Goal: Check status: Check status

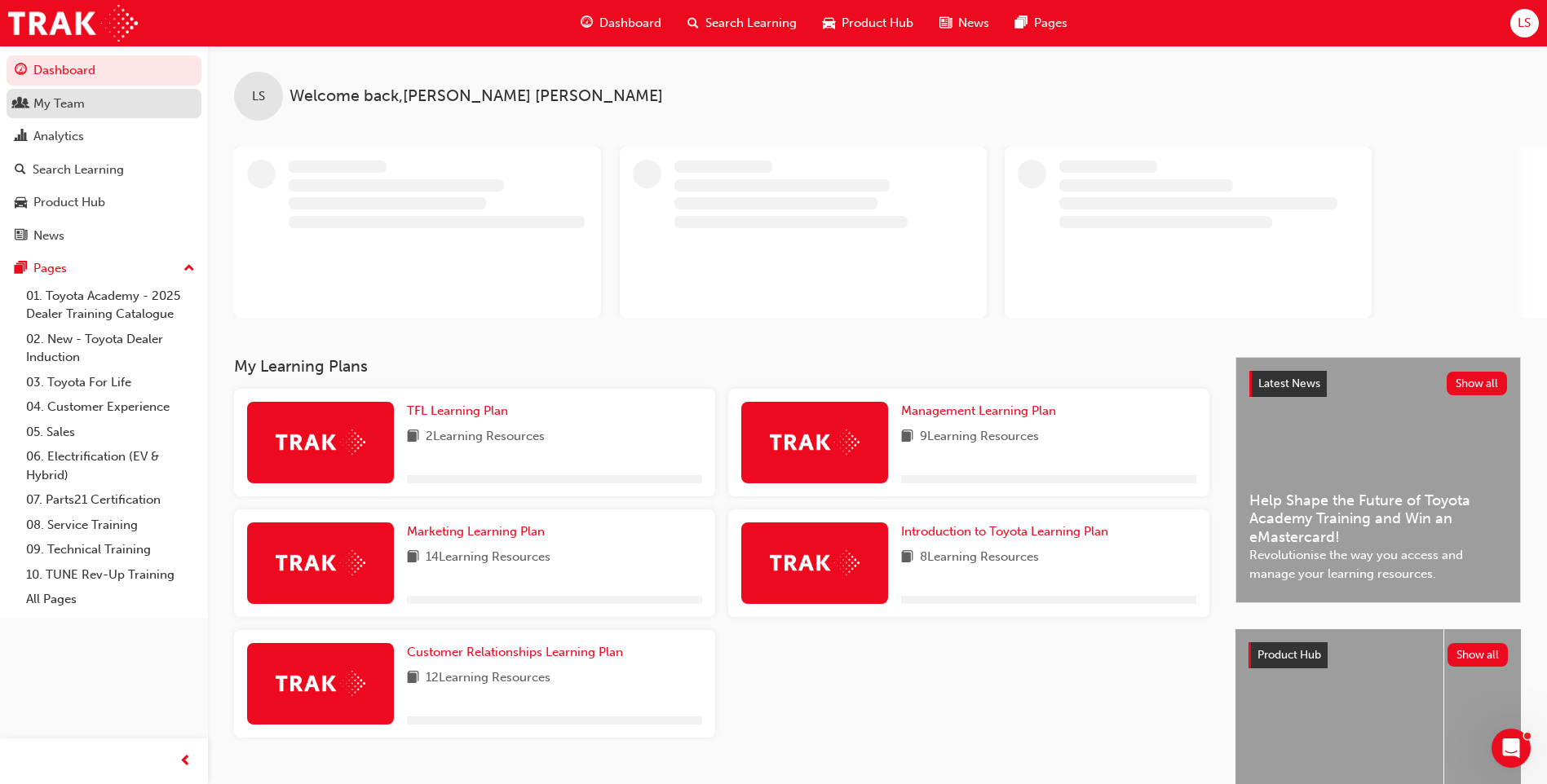
click at [97, 109] on div "My Team" at bounding box center [104, 104] width 178 height 21
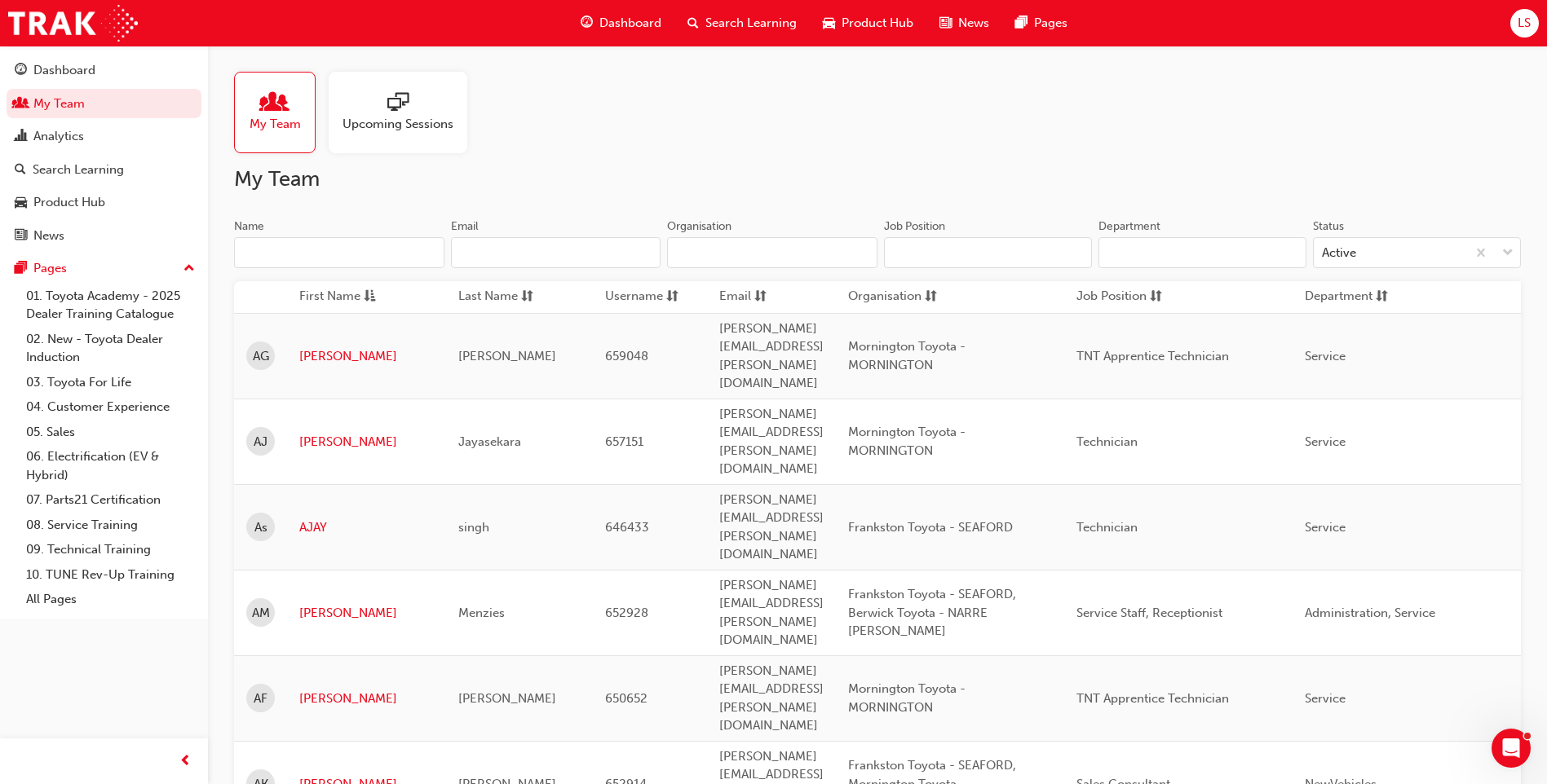
click at [315, 258] on input "Name" at bounding box center [338, 253] width 210 height 31
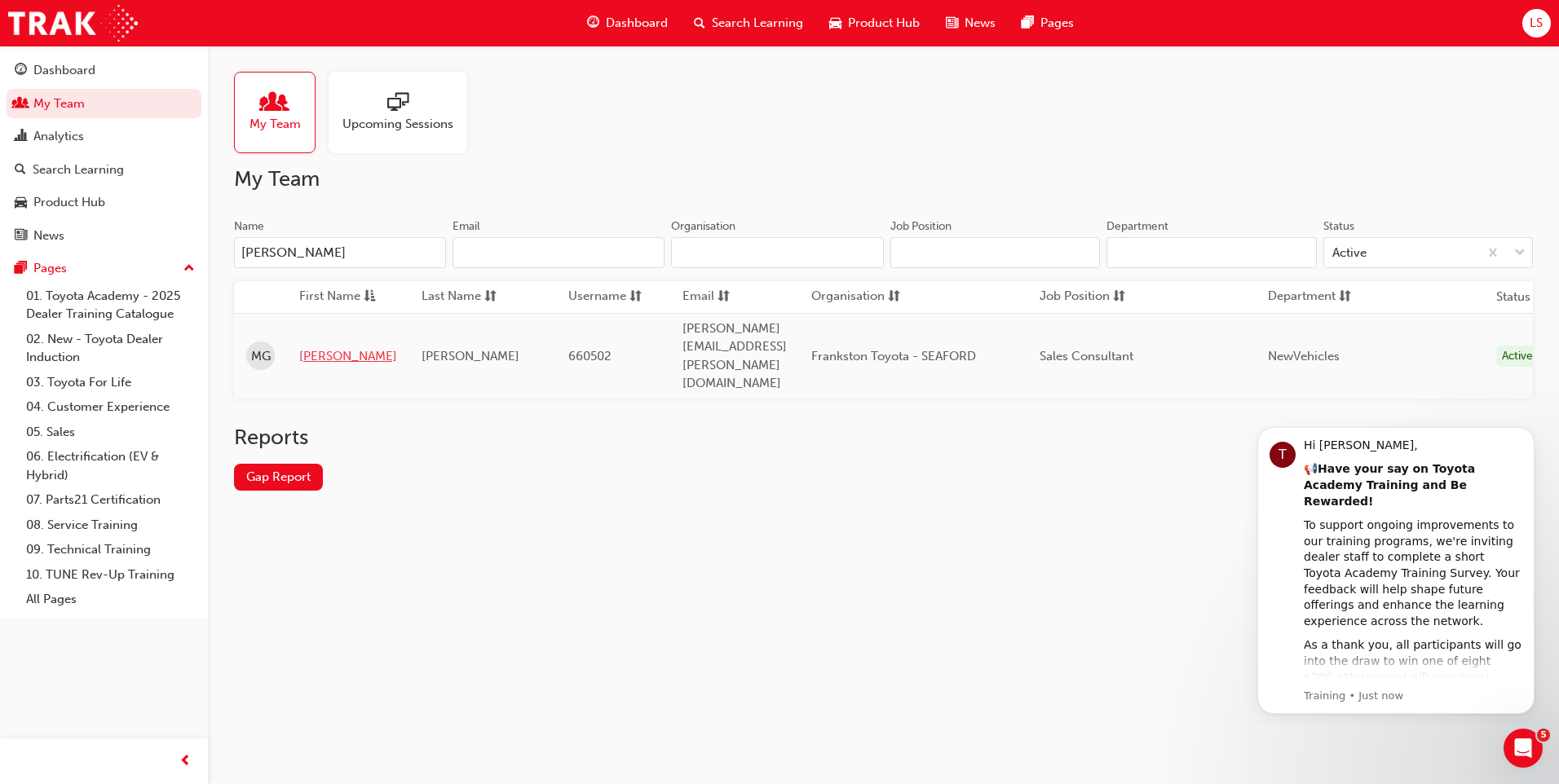
type input "[PERSON_NAME]"
click at [316, 347] on link "[PERSON_NAME]" at bounding box center [348, 357] width 98 height 19
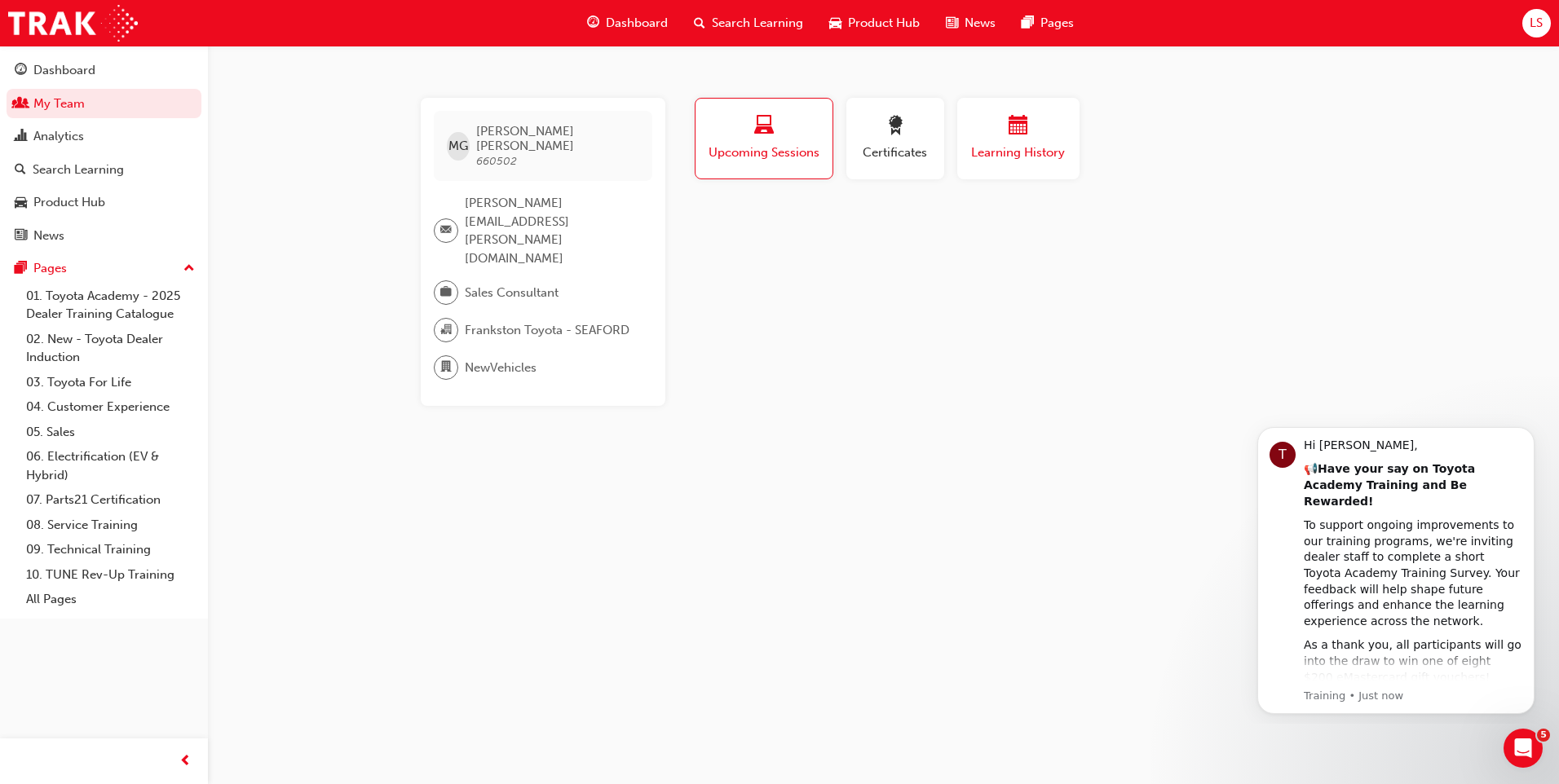
click at [1014, 155] on span "Learning History" at bounding box center [1018, 153] width 98 height 19
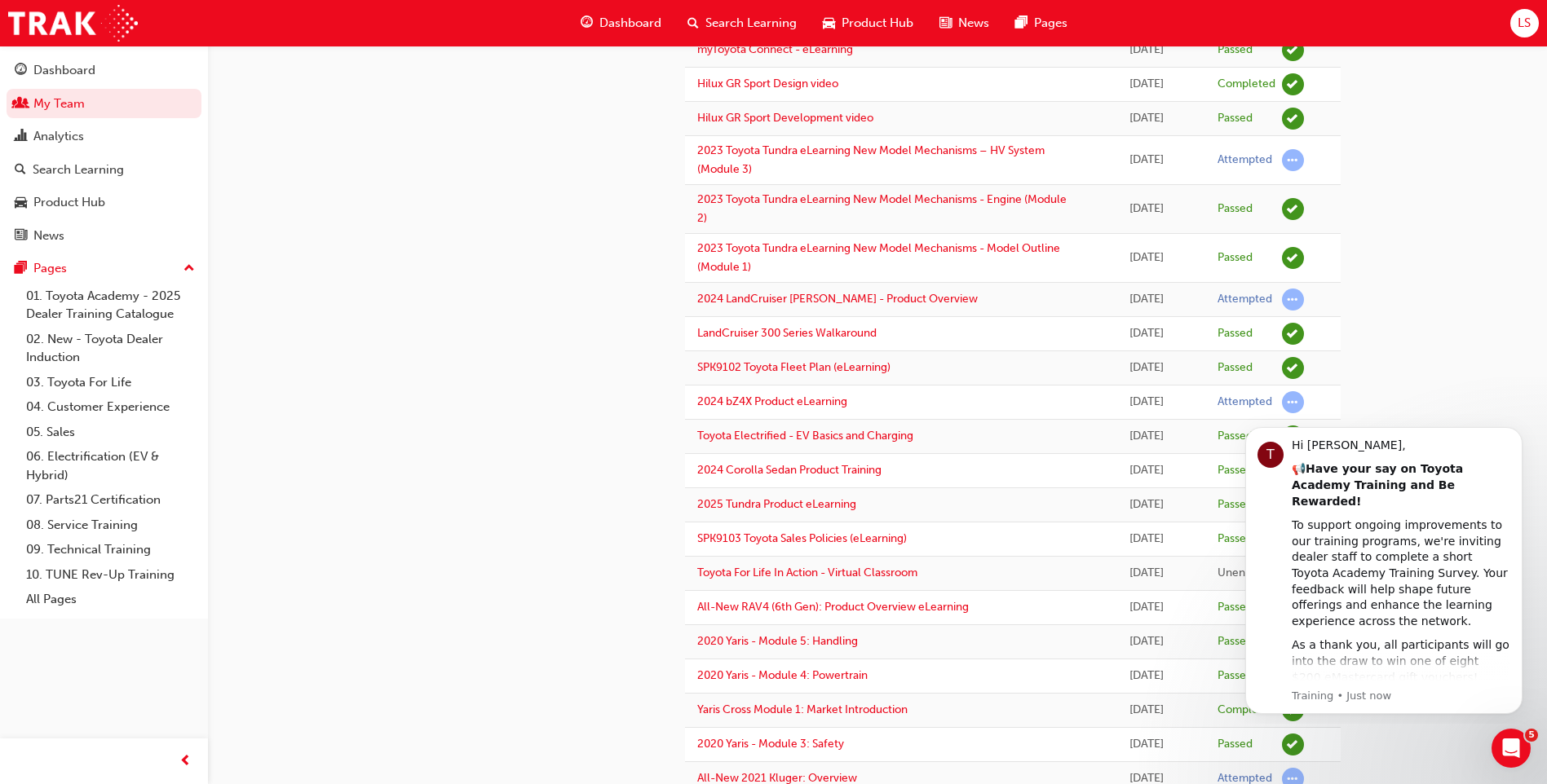
scroll to position [408, 0]
click at [89, 98] on link "My Team" at bounding box center [104, 104] width 195 height 30
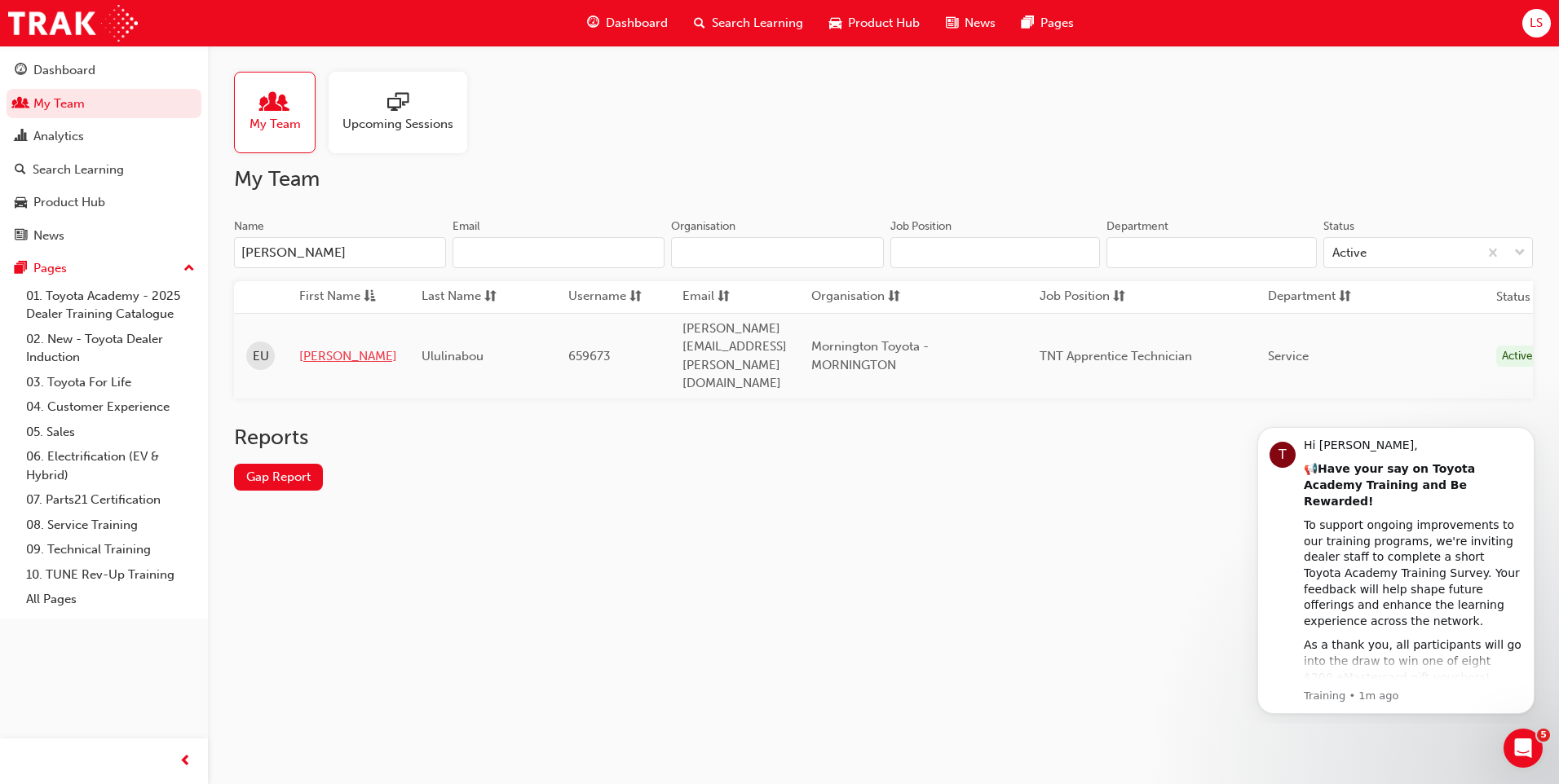
type input "[PERSON_NAME]"
click at [315, 347] on link "[PERSON_NAME]" at bounding box center [348, 357] width 98 height 19
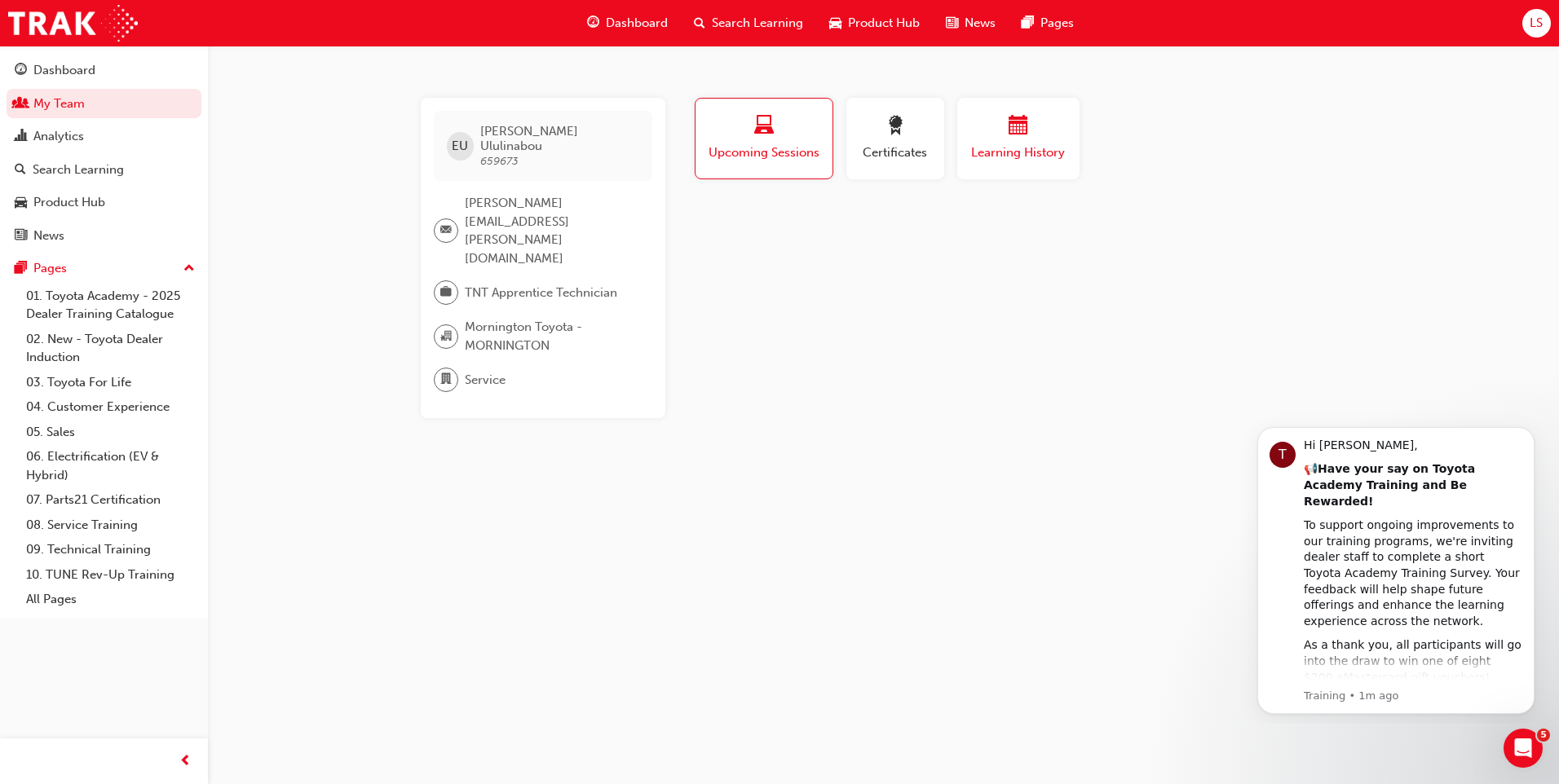
click at [1013, 147] on span "Learning History" at bounding box center [1018, 153] width 98 height 19
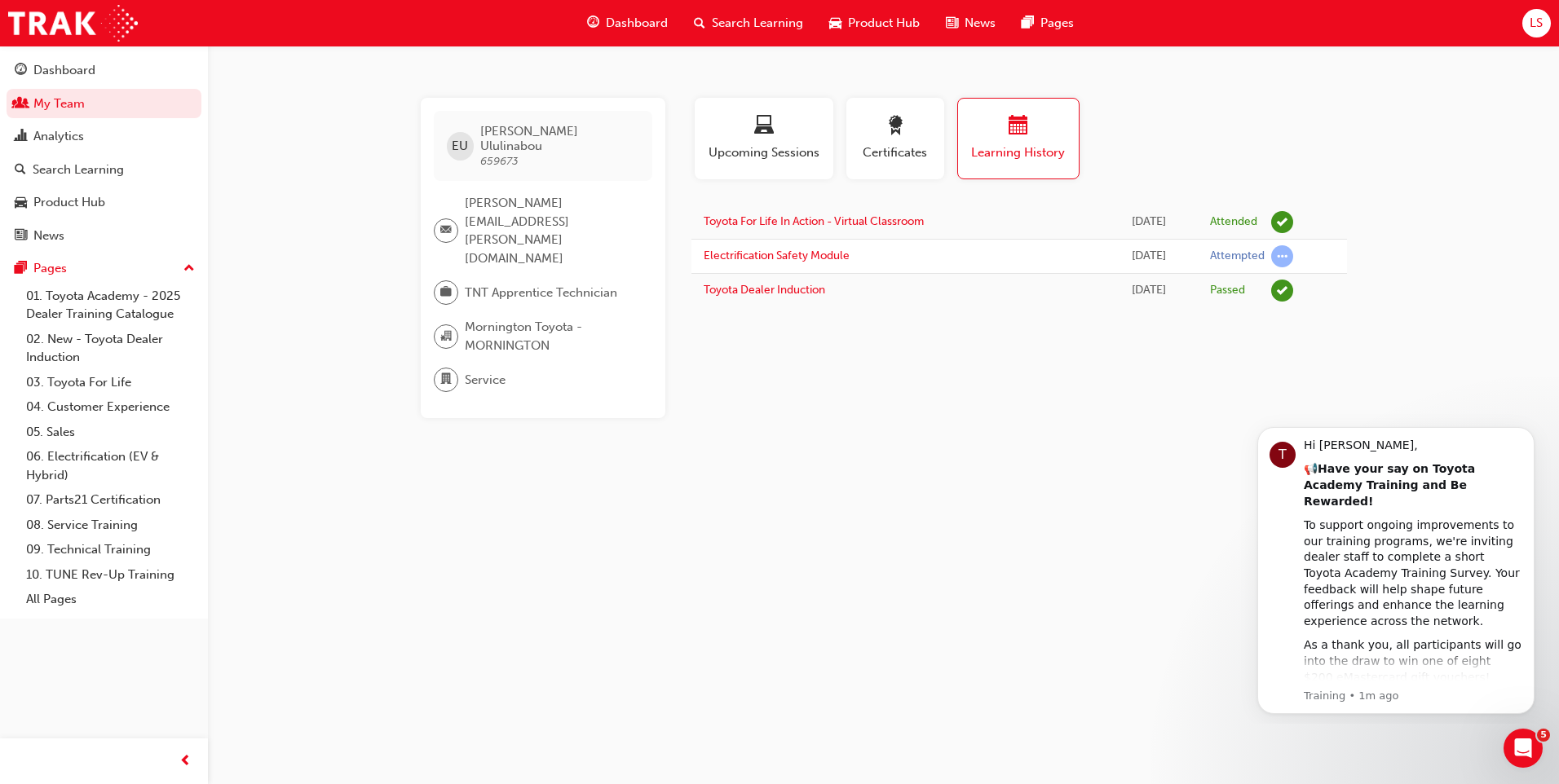
click at [50, 99] on link "My Team" at bounding box center [104, 104] width 195 height 30
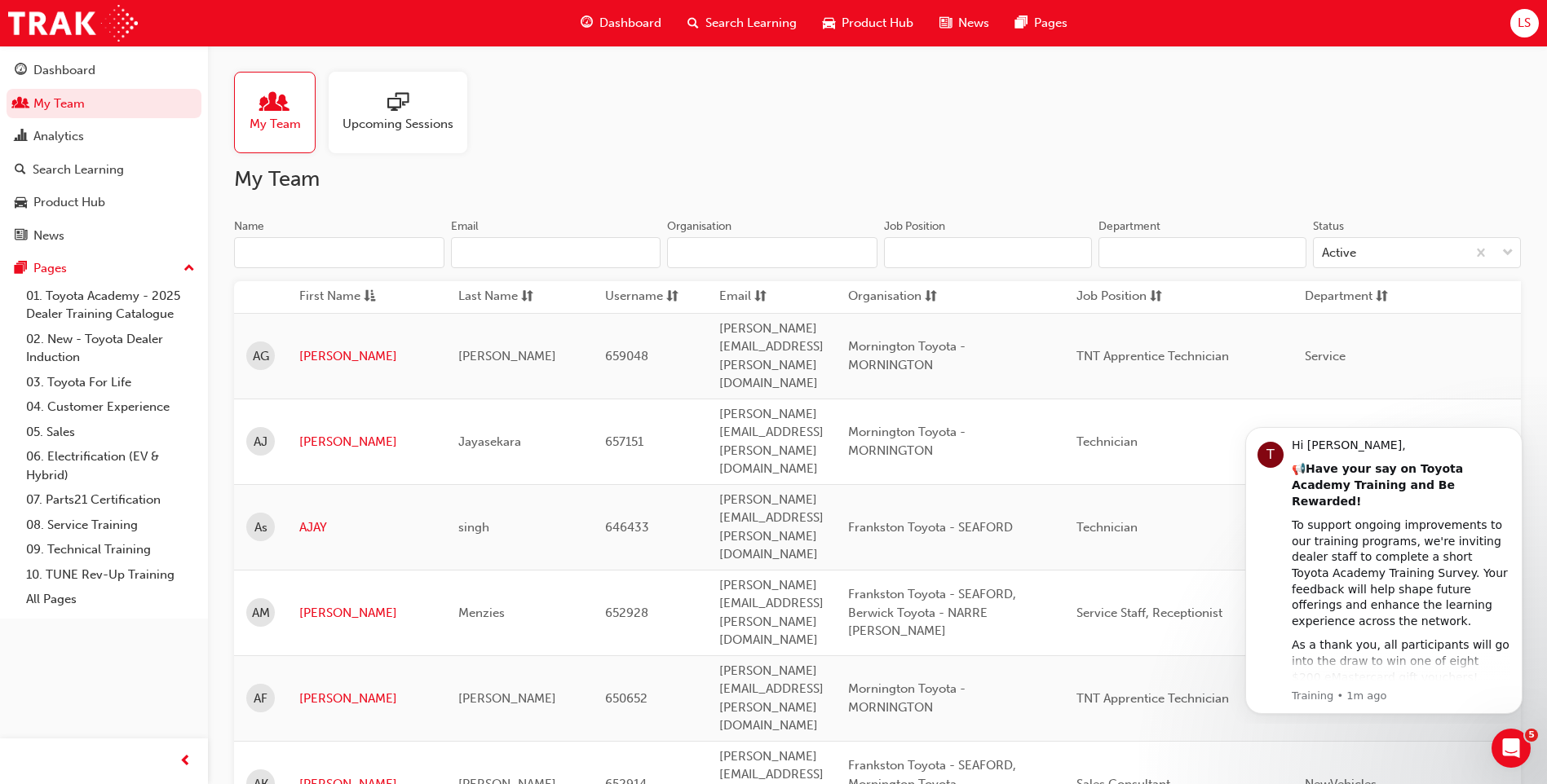
click at [351, 253] on input "Name" at bounding box center [338, 253] width 210 height 31
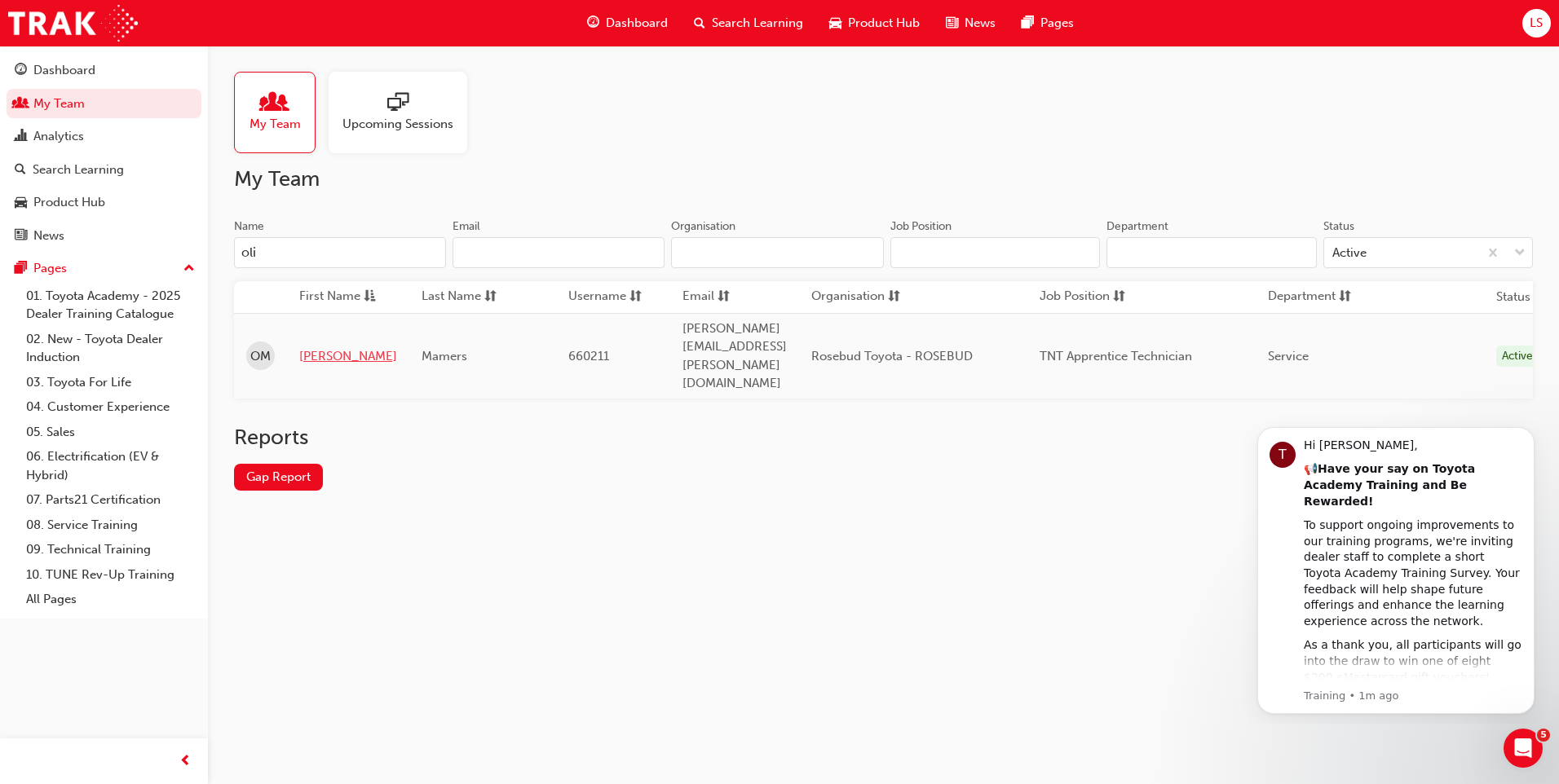
type input "oli"
click at [307, 347] on link "[PERSON_NAME]" at bounding box center [348, 357] width 98 height 19
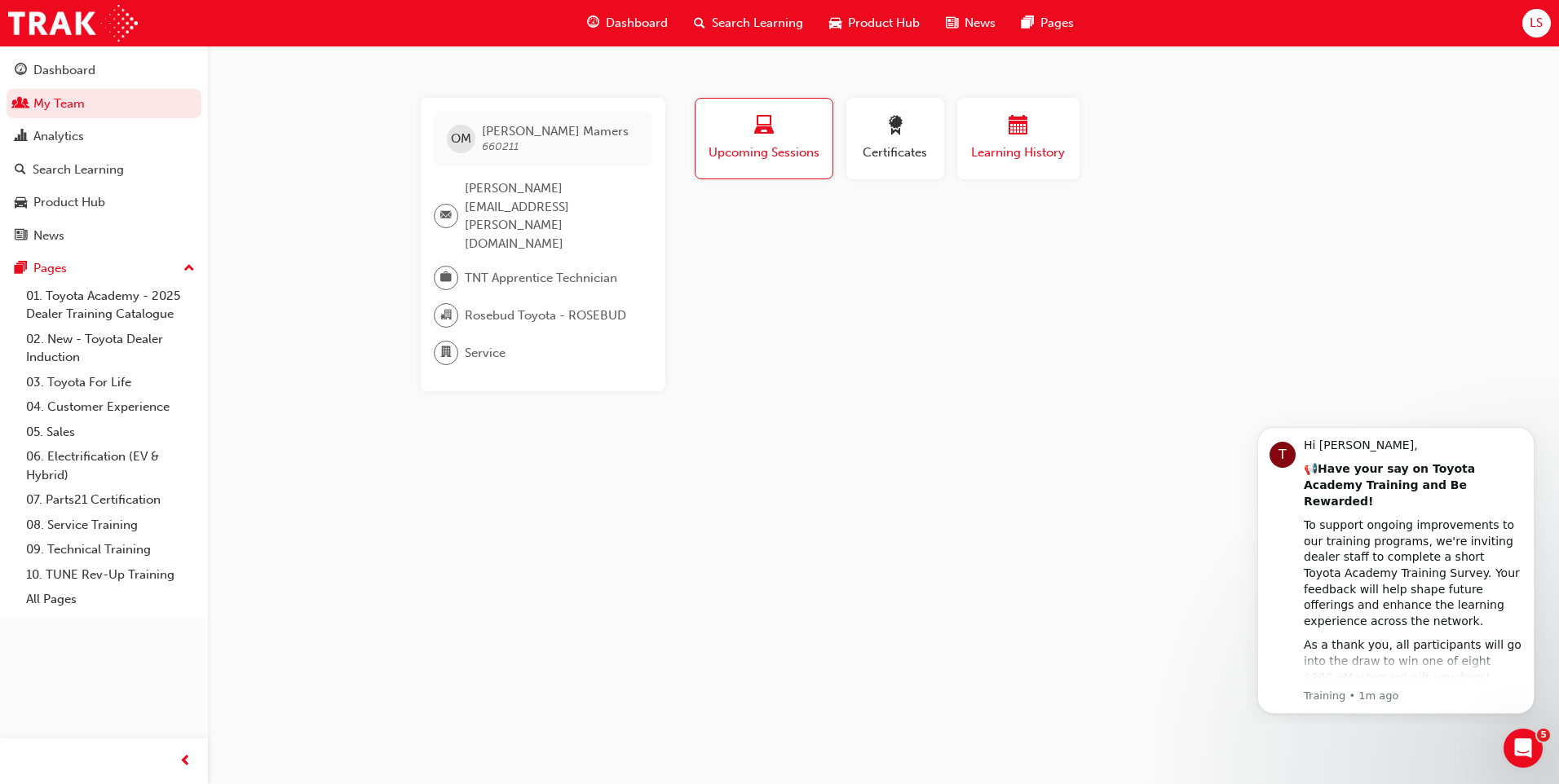
click at [1009, 148] on span "Learning History" at bounding box center [1018, 153] width 98 height 19
